Goal: Information Seeking & Learning: Compare options

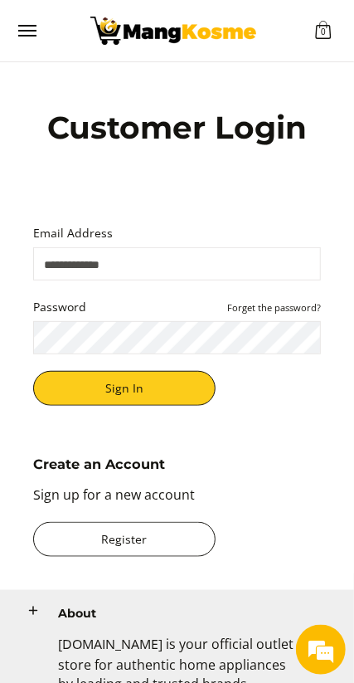
click at [163, 557] on link "Register" at bounding box center [124, 539] width 183 height 35
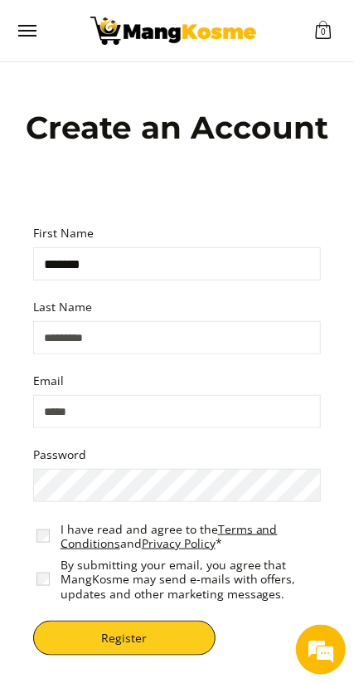
type input "*******"
click at [67, 351] on input "Last Name" at bounding box center [177, 337] width 288 height 33
click at [56, 338] on input "Last Name" at bounding box center [177, 337] width 288 height 33
type input "*******"
click at [217, 410] on input "Email" at bounding box center [177, 411] width 288 height 33
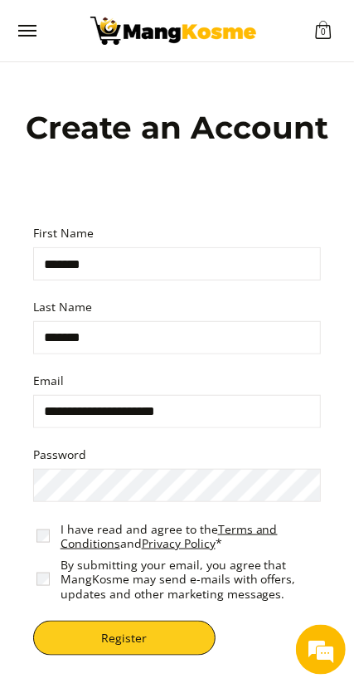
type input "**********"
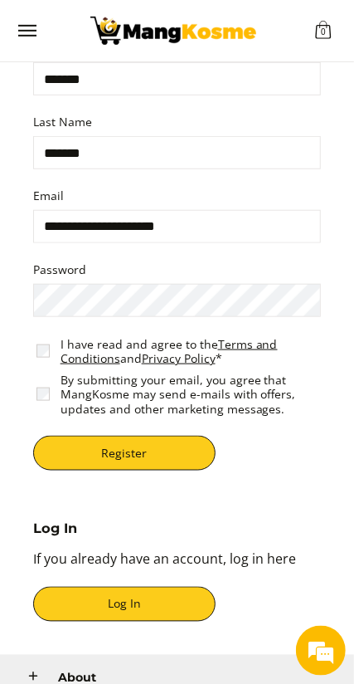
scroll to position [192, 0]
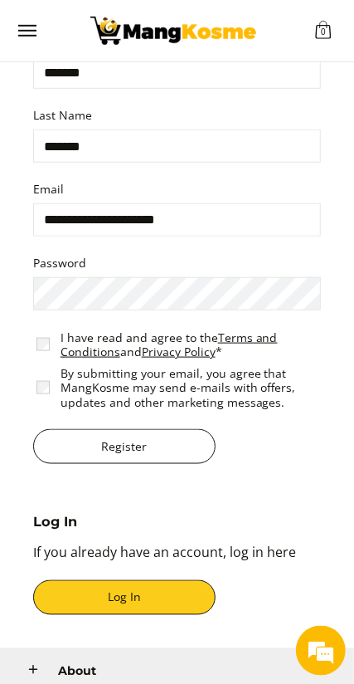
click at [194, 455] on button "Register" at bounding box center [124, 446] width 183 height 35
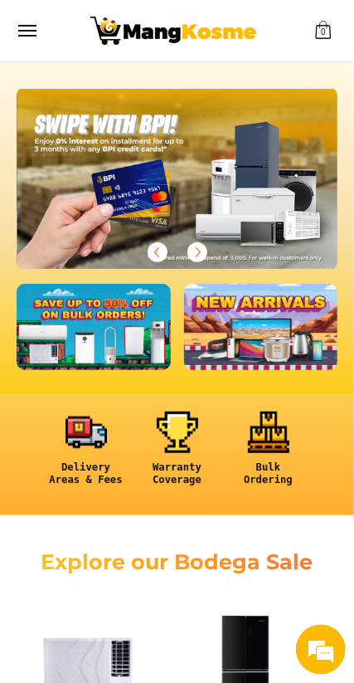
scroll to position [0, 641]
click at [28, 31] on span "Menu" at bounding box center [27, 31] width 20 height 0
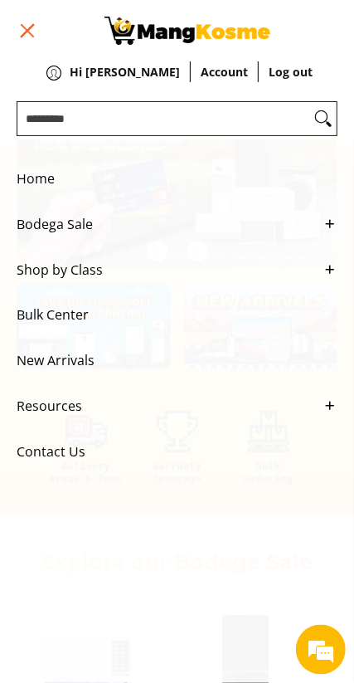
scroll to position [0, 963]
click at [37, 171] on span "Home" at bounding box center [165, 179] width 296 height 46
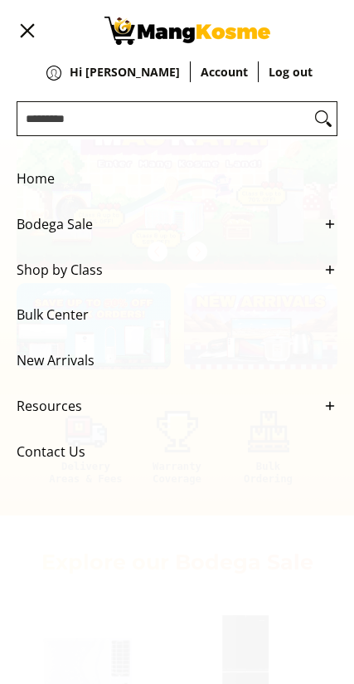
click at [112, 227] on span "Bodega Sale" at bounding box center [165, 225] width 296 height 46
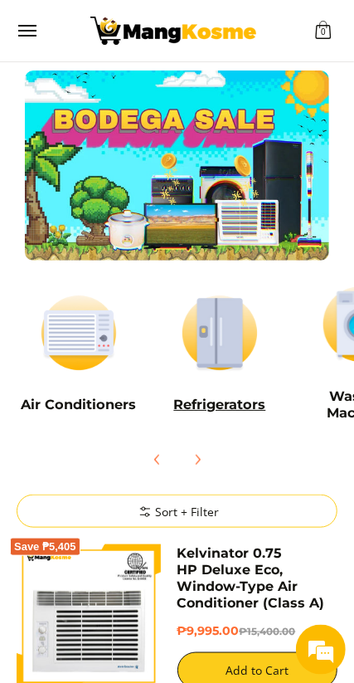
click at [219, 334] on img at bounding box center [220, 333] width 124 height 94
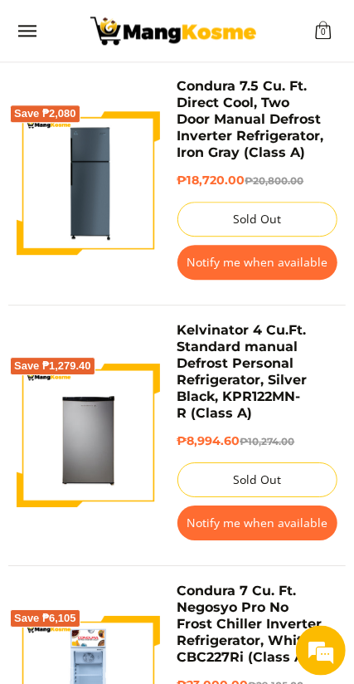
scroll to position [2221, 0]
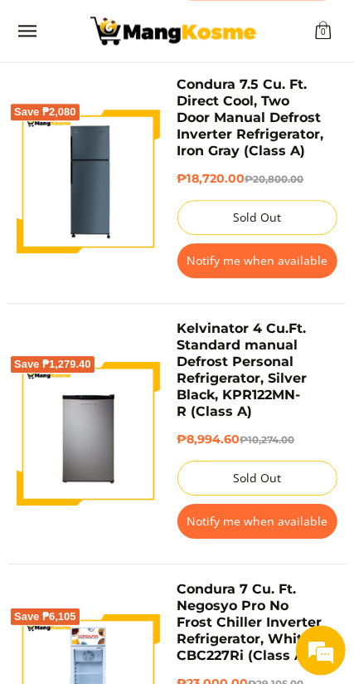
click at [75, 426] on img at bounding box center [89, 434] width 144 height 144
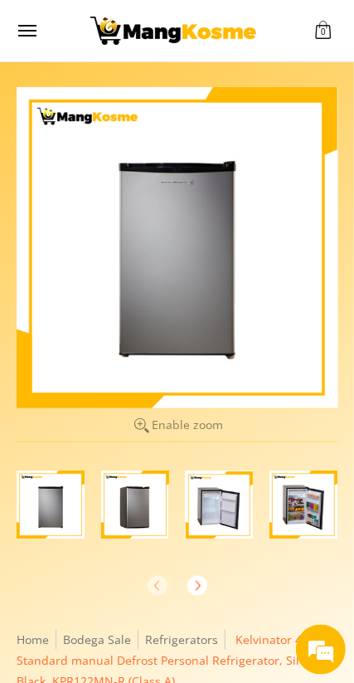
click at [139, 502] on img "Kelvinator 4 Cu.Ft. Standard manual Defrost Personal Refrigerator, Silver Black…" at bounding box center [135, 504] width 68 height 68
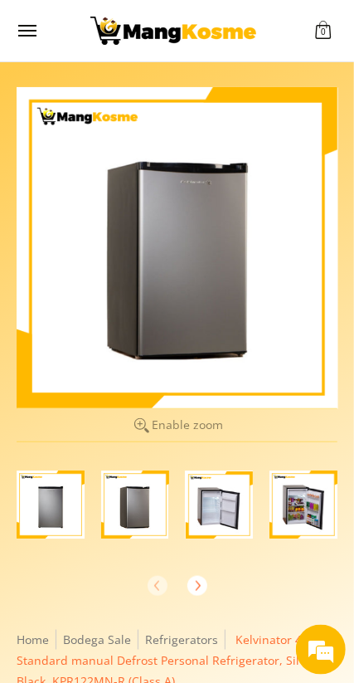
click at [227, 510] on img "Kelvinator 4 Cu.Ft. Standard manual Defrost Personal Refrigerator, Silver Black…" at bounding box center [220, 504] width 68 height 68
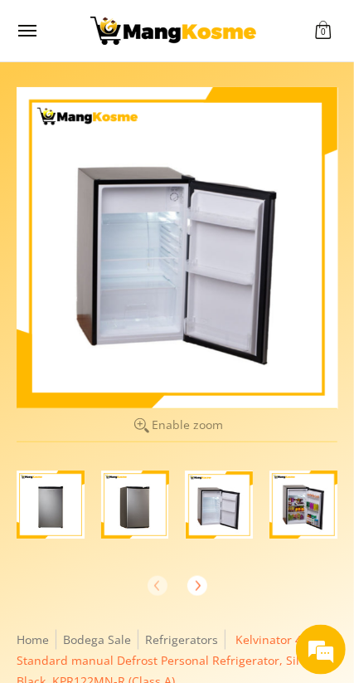
click at [301, 505] on img "Kelvinator 4 Cu.Ft. Standard manual Defrost Personal Refrigerator, Silver Black…" at bounding box center [304, 504] width 68 height 68
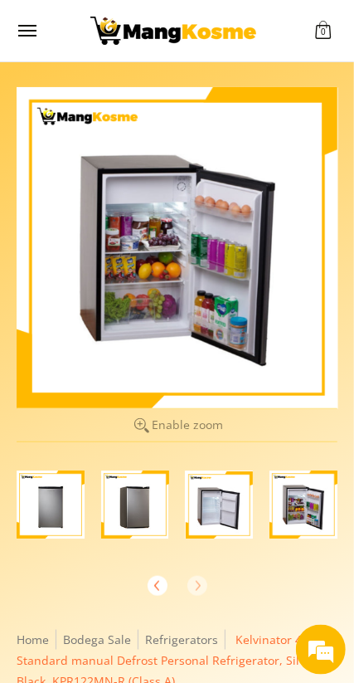
scroll to position [0, 168]
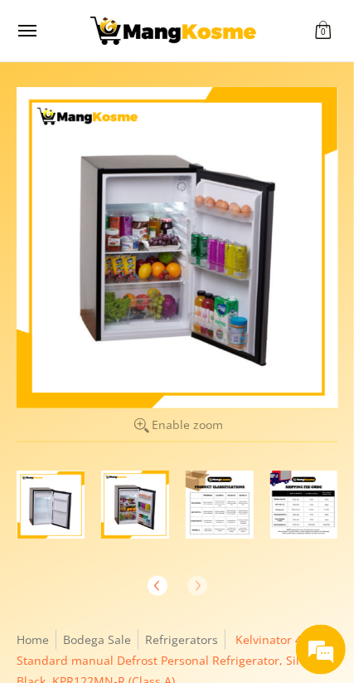
click at [222, 507] on img "Kelvinator 4 Cu.Ft. Standard manual Defrost Personal Refrigerator, Silver Black…" at bounding box center [220, 504] width 68 height 68
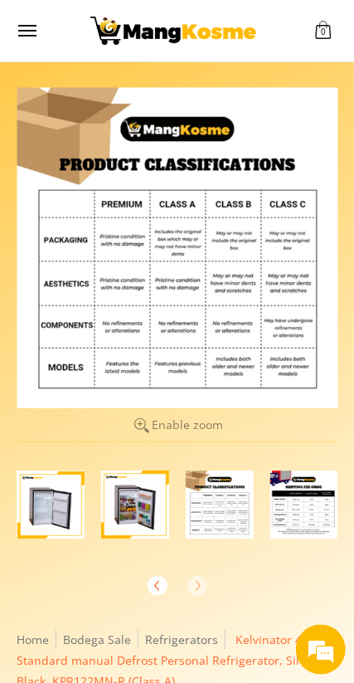
click at [301, 497] on img "Kelvinator 4 Cu.Ft. Standard manual Defrost Personal Refrigerator, Silver Black…" at bounding box center [304, 504] width 68 height 68
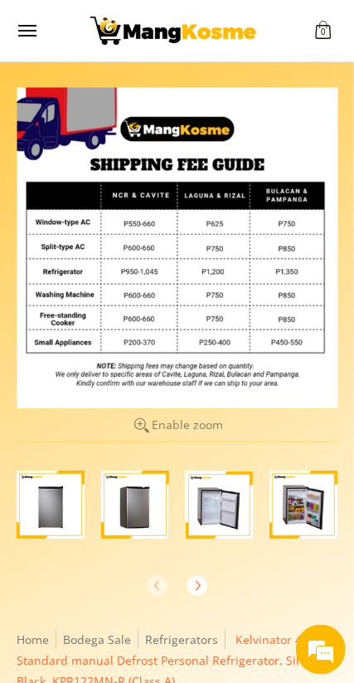
scroll to position [11, 0]
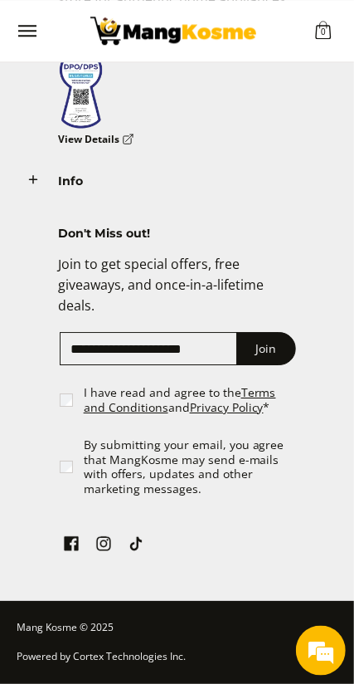
click at [235, 515] on span "I have read and agree to the Terms and Conditions and Privacy Policy * By submi…" at bounding box center [179, 449] width 238 height 134
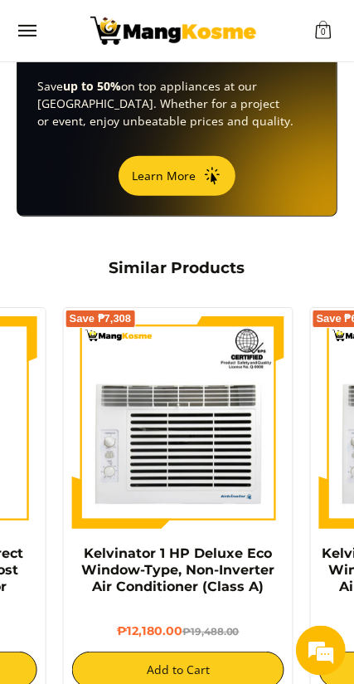
scroll to position [0, 898]
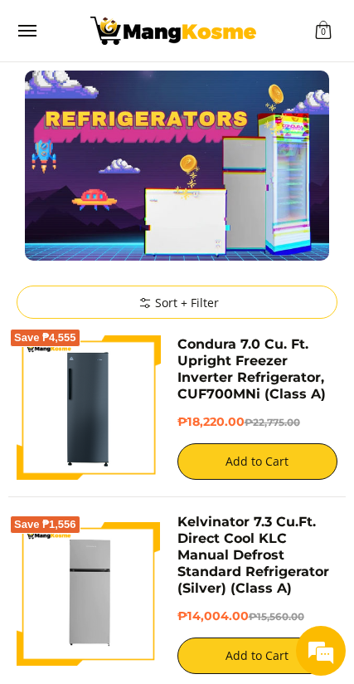
scroll to position [3321, 0]
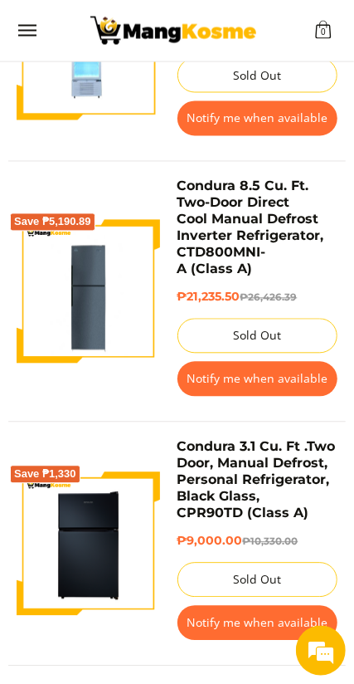
click at [113, 541] on img at bounding box center [89, 544] width 144 height 144
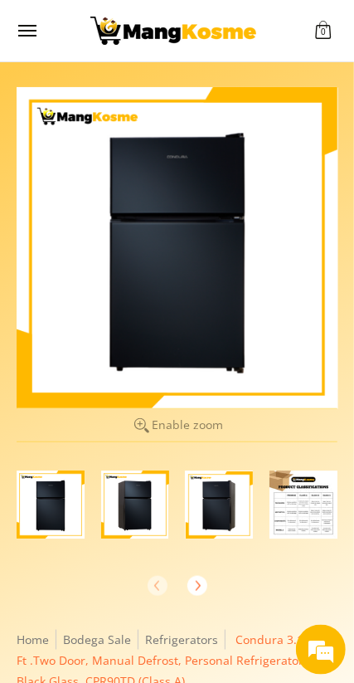
click at [131, 500] on img "Condura 3.1 Cu. Ft .Two Door, Manual Defrost, Personal Refrigerator, Black Glas…" at bounding box center [135, 504] width 68 height 68
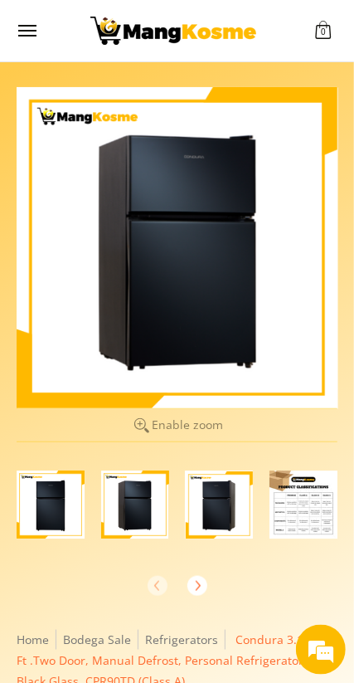
click at [210, 499] on img "Condura 3.1 Cu. Ft .Two Door, Manual Defrost, Personal Refrigerator, Black Glas…" at bounding box center [220, 504] width 68 height 68
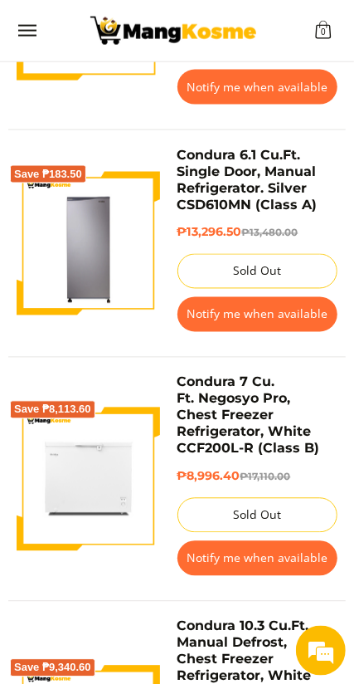
scroll to position [5257, 0]
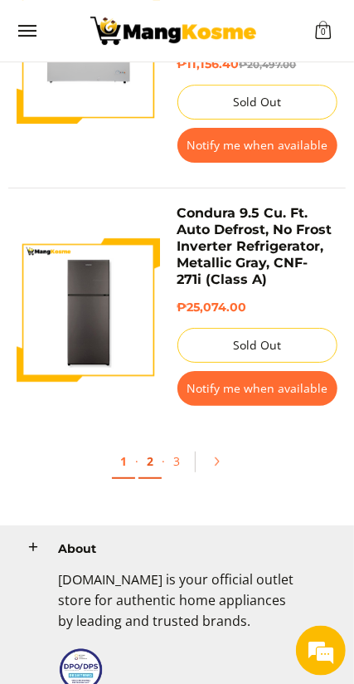
click at [150, 445] on link "2" at bounding box center [150, 462] width 23 height 34
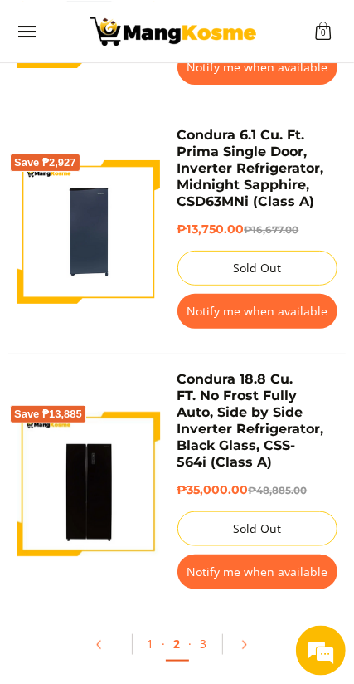
scroll to position [5410, 0]
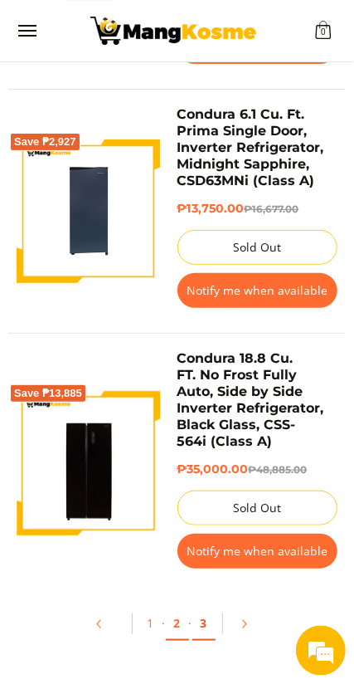
click at [202, 607] on link "3" at bounding box center [204, 624] width 23 height 34
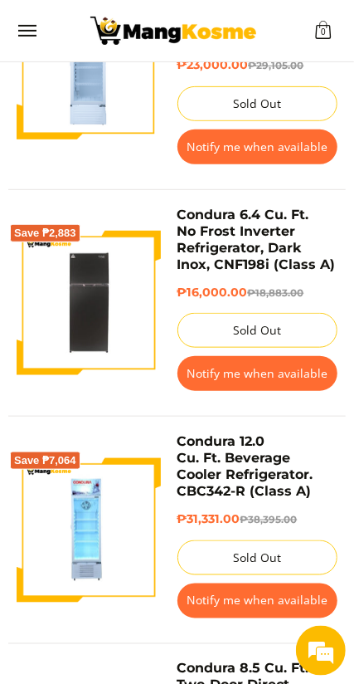
scroll to position [2842, 0]
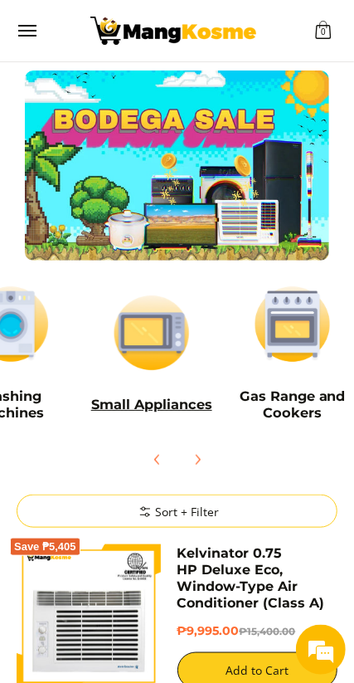
click at [157, 335] on img at bounding box center [152, 333] width 124 height 94
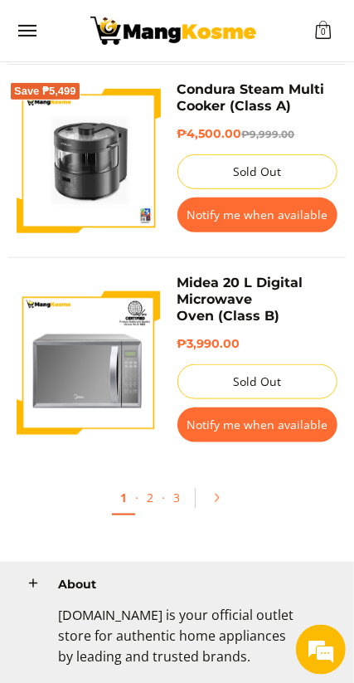
scroll to position [4202, 0]
